Goal: Check status: Check status

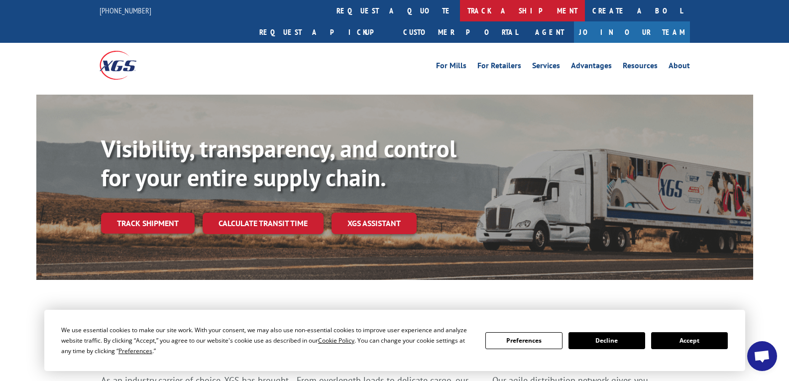
click at [460, 11] on link "track a shipment" at bounding box center [522, 10] width 125 height 21
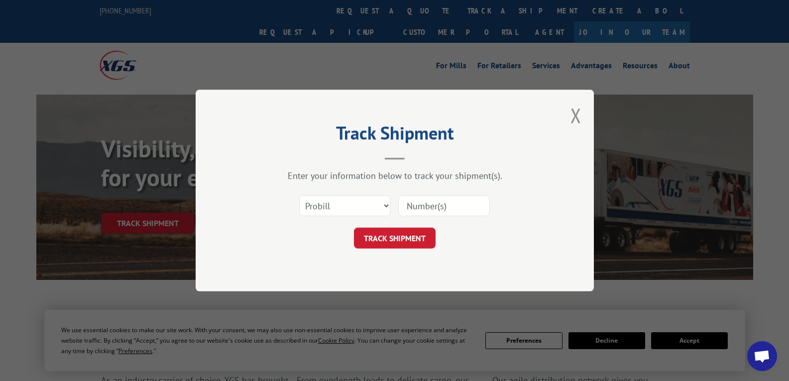
click at [433, 208] on input at bounding box center [444, 205] width 92 height 21
paste input "7064533"
type input "7064533"
click at [361, 209] on select "Select category... Probill BOL PO" at bounding box center [345, 205] width 92 height 21
select select "bol"
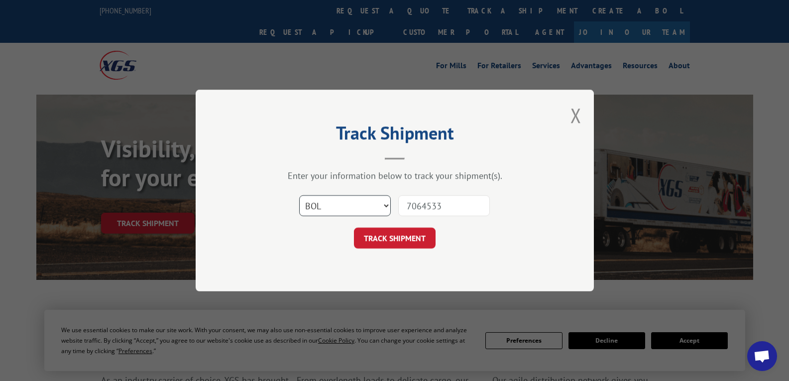
click at [299, 195] on select "Select category... Probill BOL PO" at bounding box center [345, 205] width 92 height 21
click at [408, 246] on button "TRACK SHIPMENT" at bounding box center [395, 237] width 82 height 21
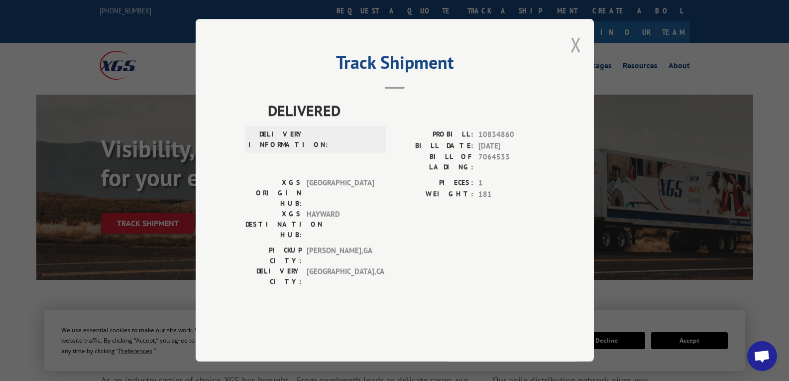
click at [580, 58] on button "Close modal" at bounding box center [575, 44] width 11 height 26
